Goal: Task Accomplishment & Management: Manage account settings

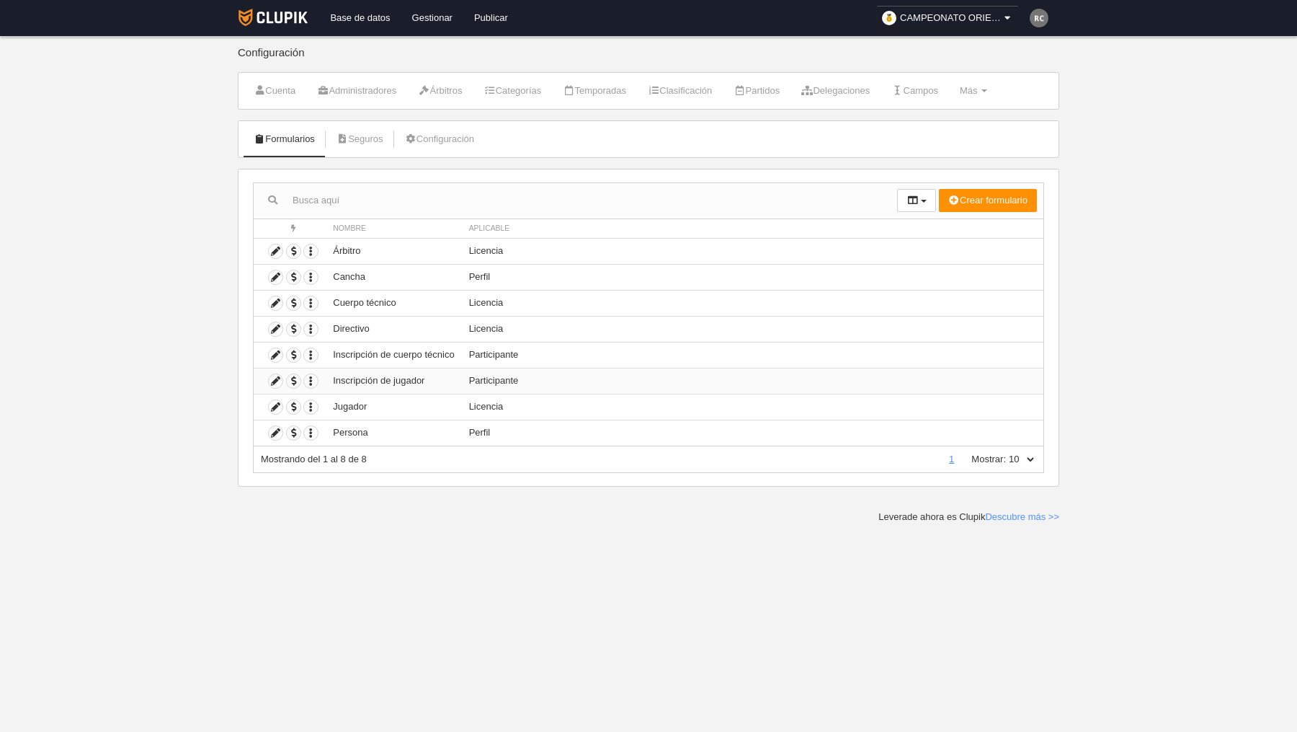
click at [446, 381] on td "Inscripción de jugador" at bounding box center [393, 381] width 135 height 26
click at [275, 379] on icon at bounding box center [276, 381] width 14 height 14
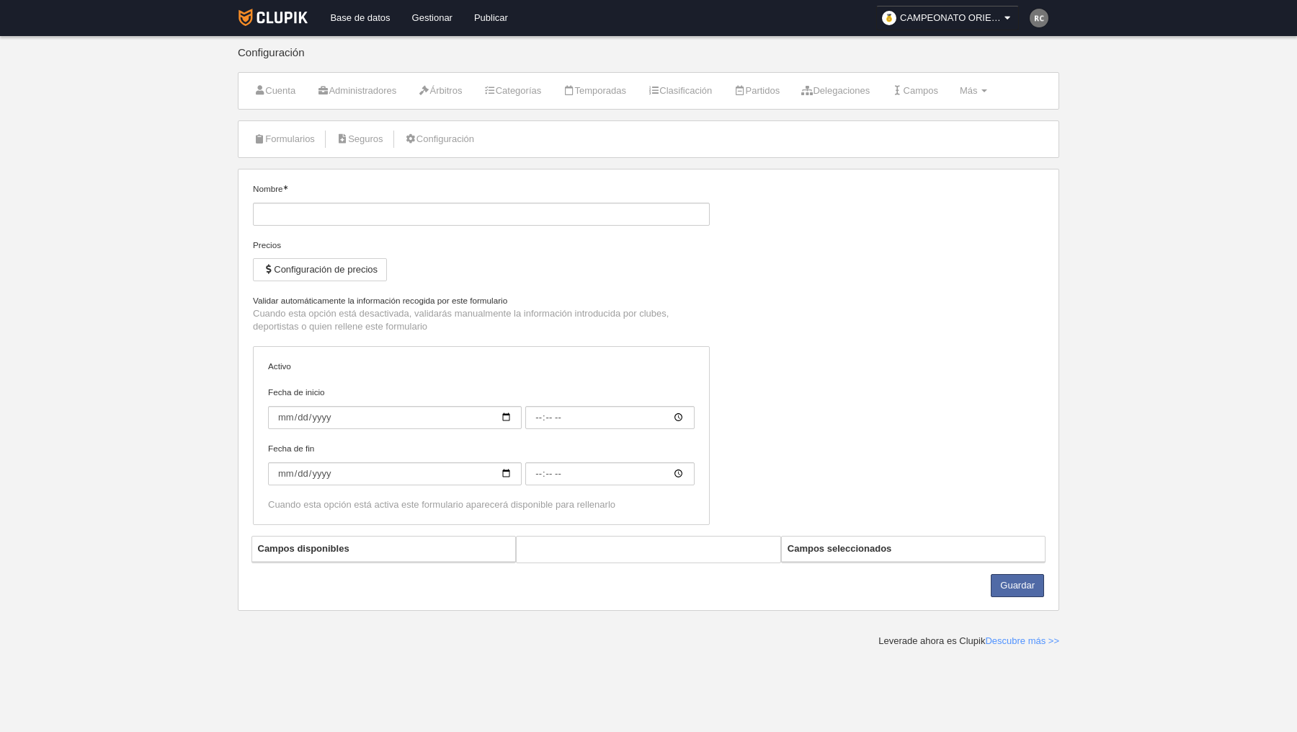
type input "Inscripción de jugador"
checkbox input "true"
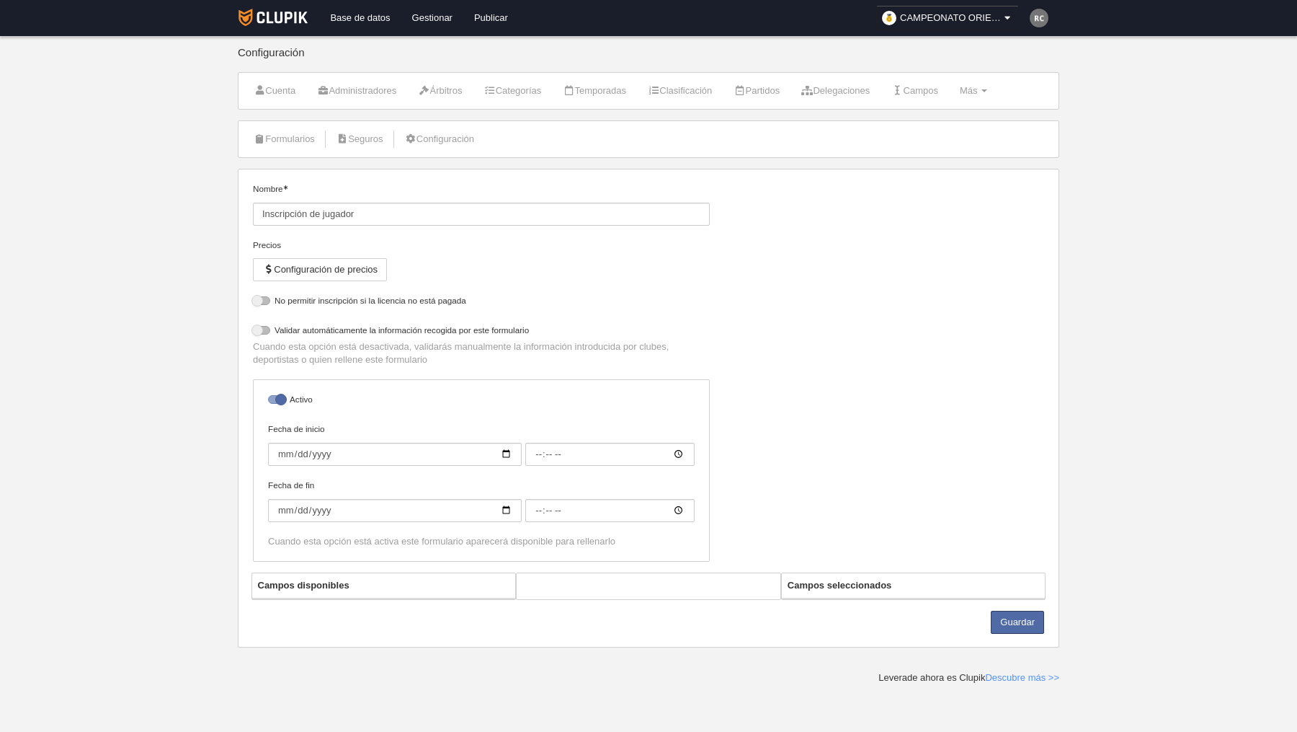
select select "selected"
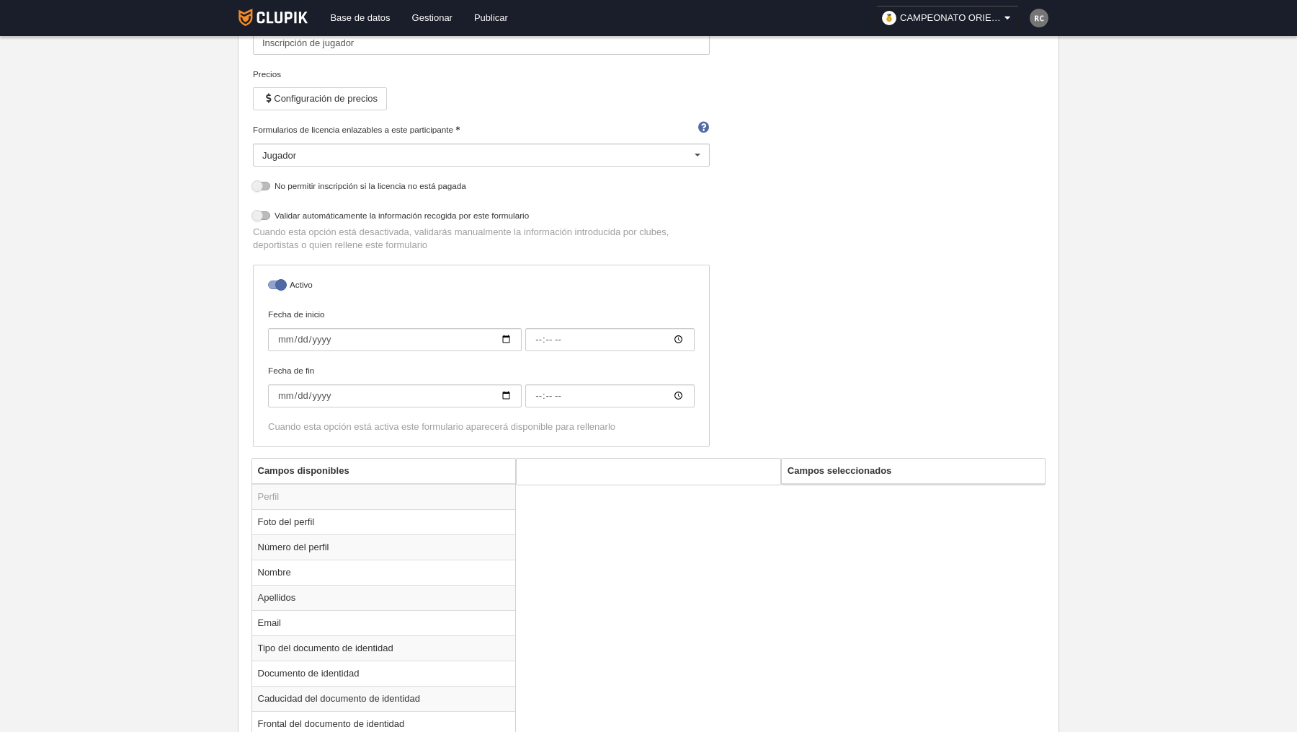
scroll to position [178, 0]
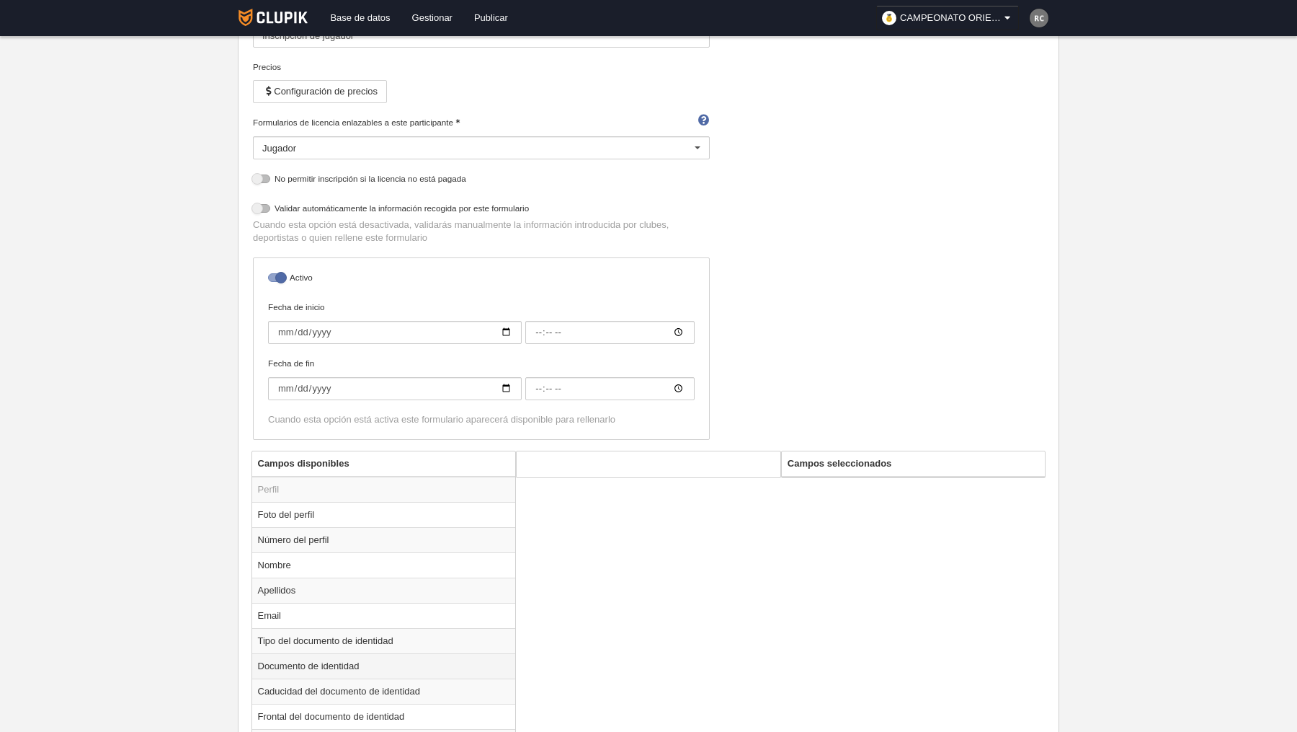
click at [400, 655] on td "Documento de identidad" at bounding box center [384, 665] width 264 height 25
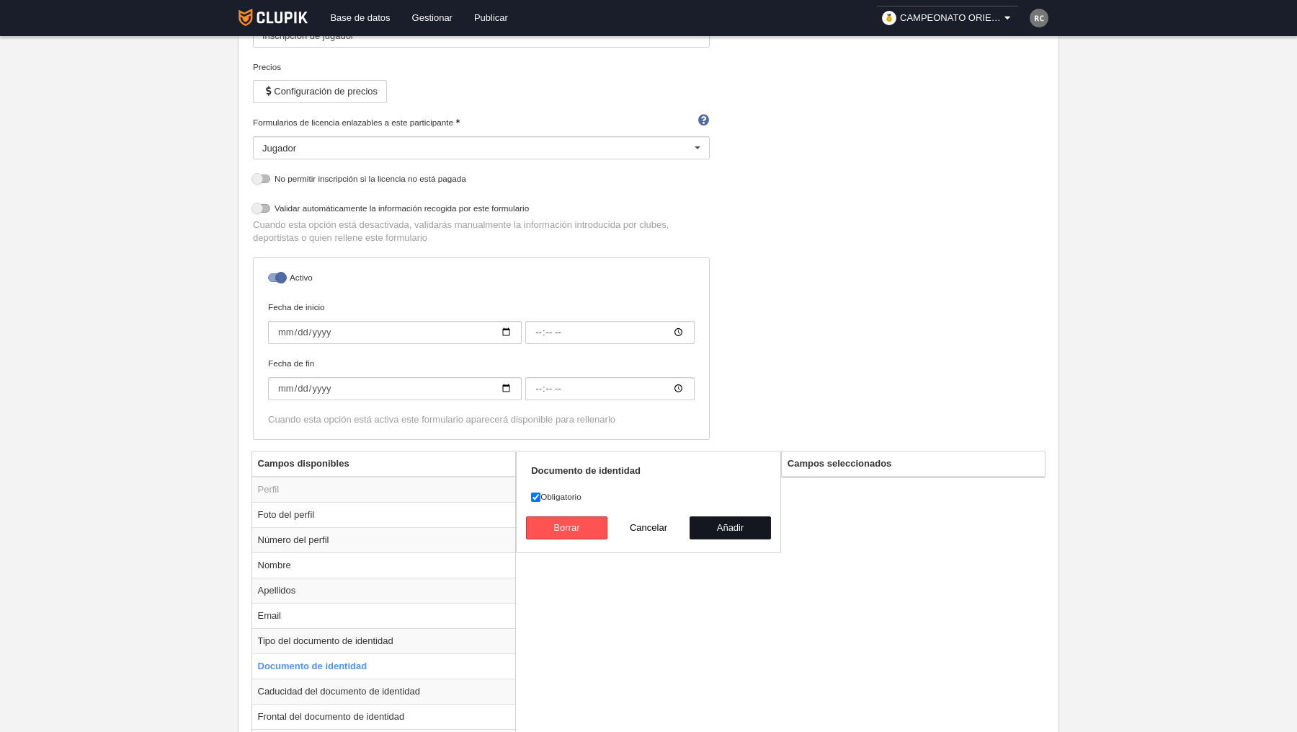
click at [721, 521] on button "Añadir" at bounding box center [731, 527] width 82 height 23
radio input "false"
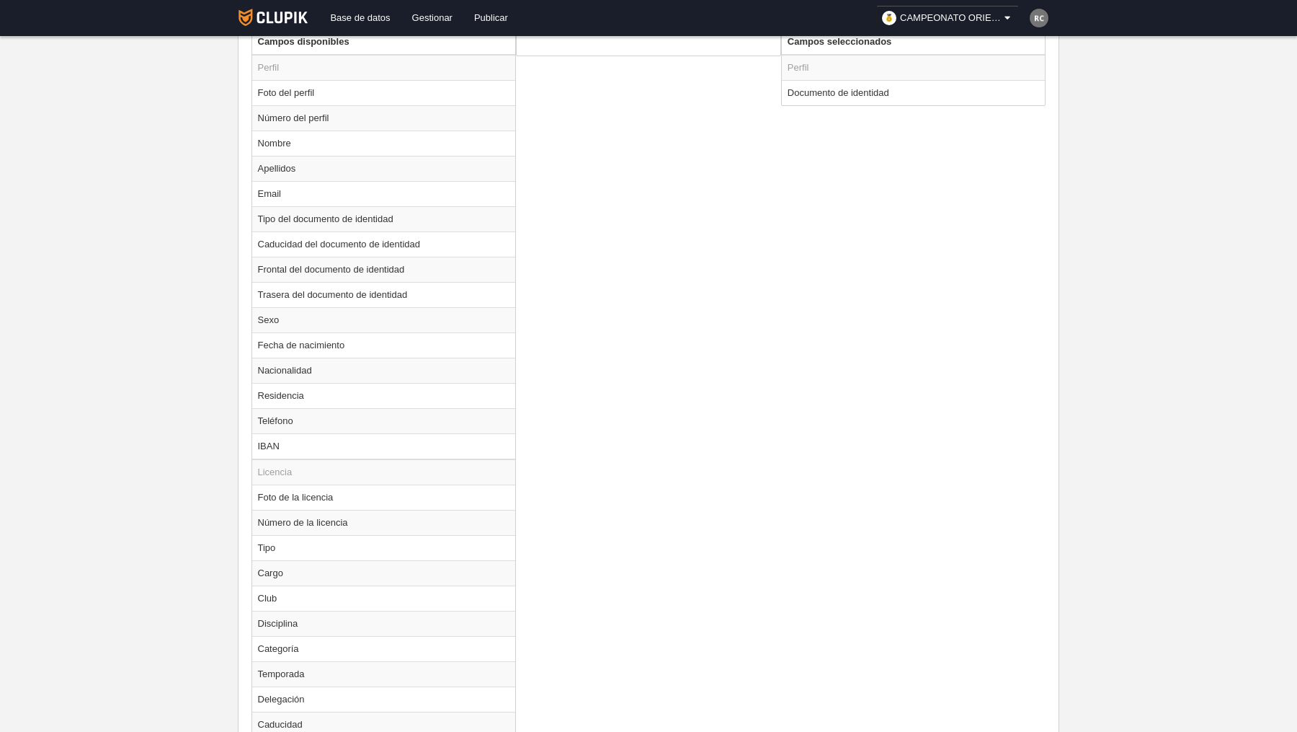
scroll to position [754, 0]
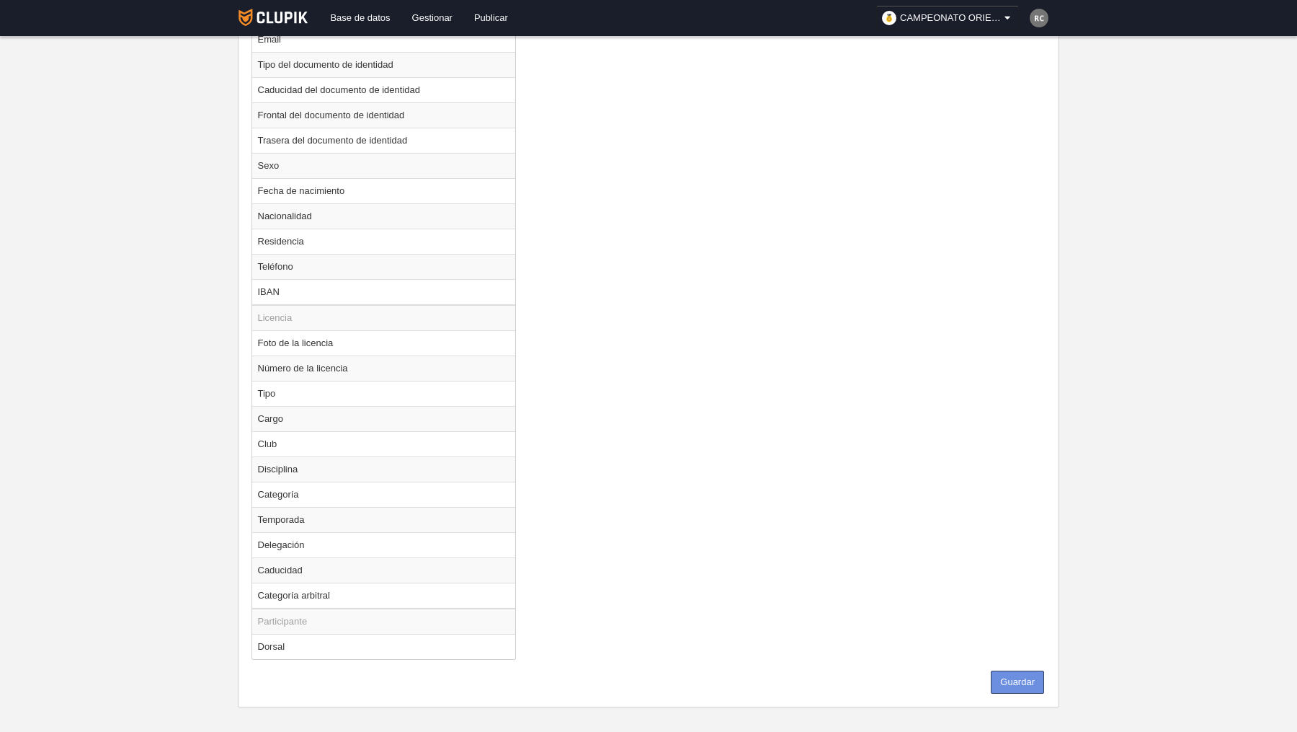
click at [1005, 670] on button "Guardar" at bounding box center [1017, 681] width 53 height 23
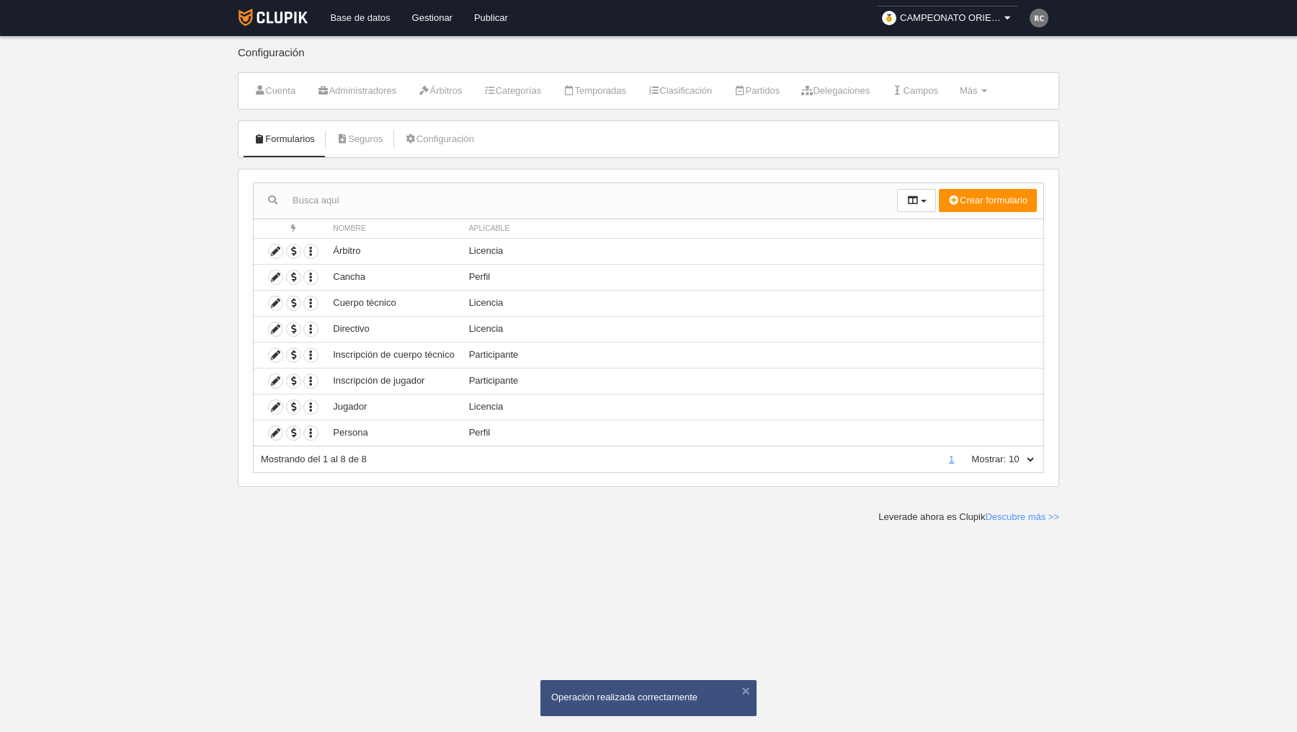
click at [367, 25] on link "Base de datos" at bounding box center [359, 18] width 81 height 36
